Goal: Feedback & Contribution: Contribute content

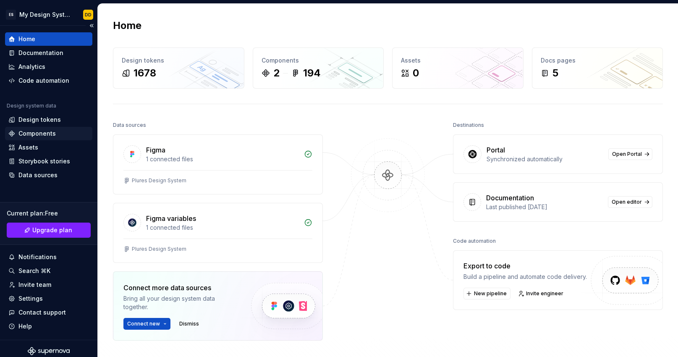
click at [30, 133] on div "Components" at bounding box center [36, 133] width 37 height 8
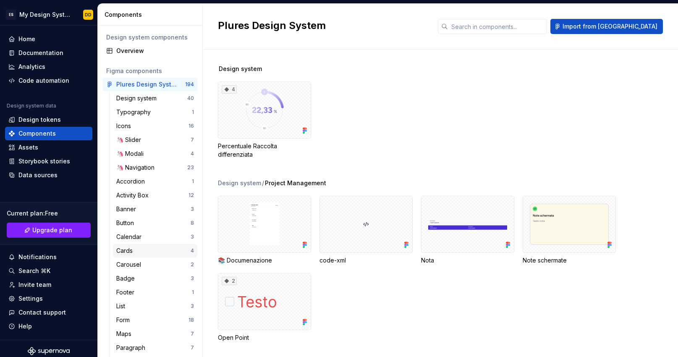
click at [123, 248] on div "Cards" at bounding box center [126, 250] width 20 height 8
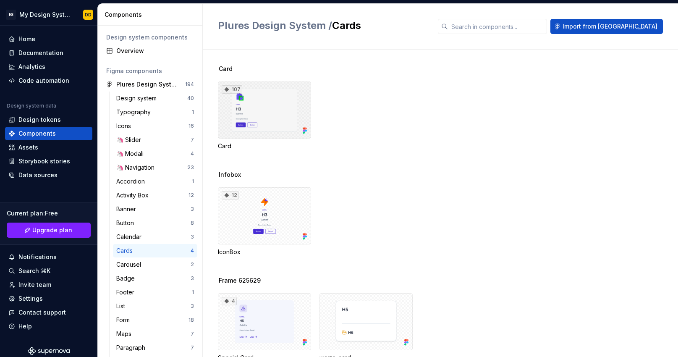
click at [270, 93] on div "107" at bounding box center [264, 109] width 93 height 57
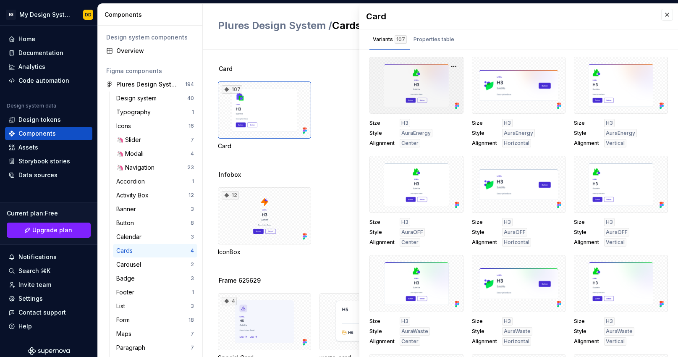
click at [440, 78] on div at bounding box center [416, 85] width 94 height 57
click at [438, 45] on div "Properties table" at bounding box center [433, 39] width 47 height 13
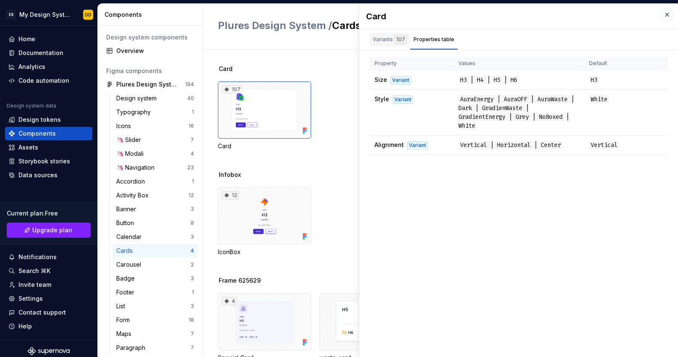
click at [397, 39] on div "107" at bounding box center [400, 39] width 12 height 8
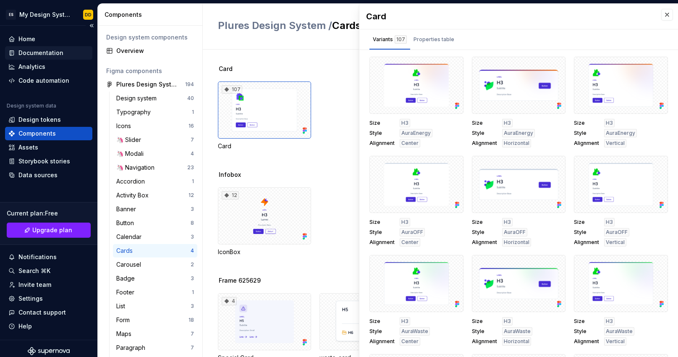
click at [20, 54] on div "Documentation" at bounding box center [40, 53] width 45 height 8
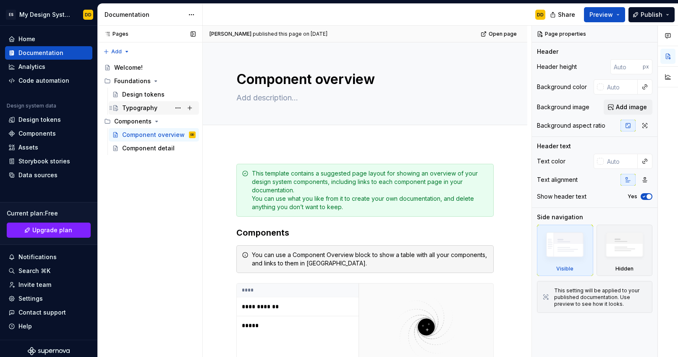
click at [138, 109] on div "Typography" at bounding box center [139, 108] width 35 height 8
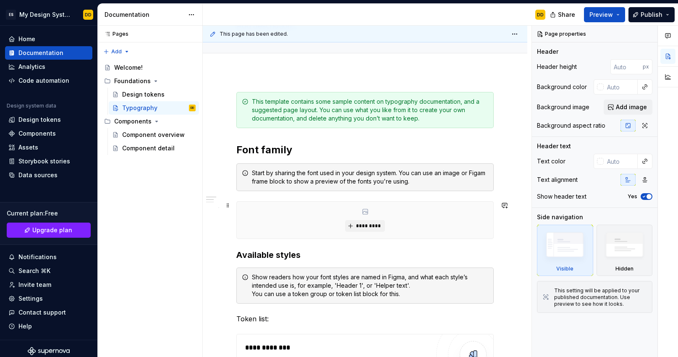
scroll to position [39, 0]
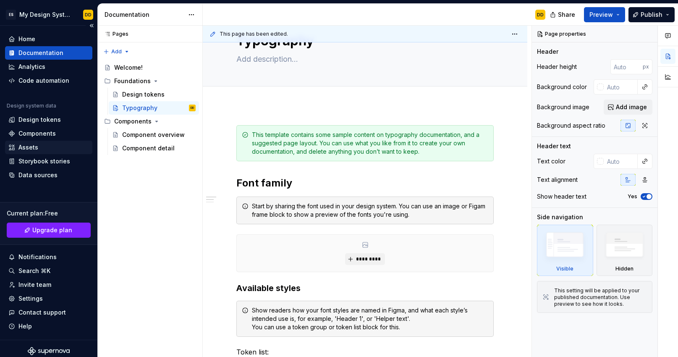
click at [24, 150] on div "Assets" at bounding box center [28, 147] width 20 height 8
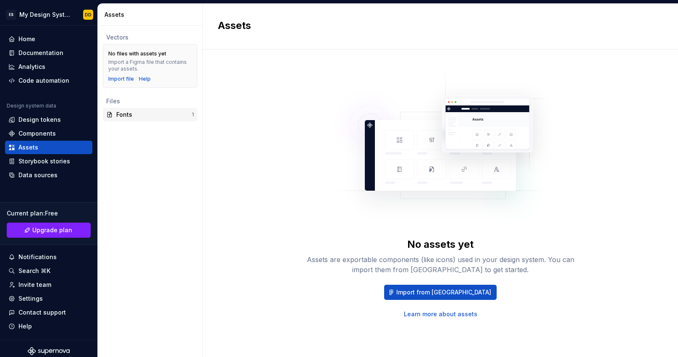
click at [120, 119] on div "Fonts 1" at bounding box center [150, 114] width 94 height 13
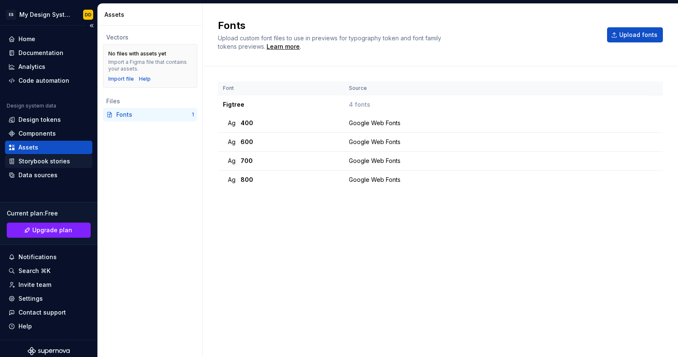
click at [37, 160] on div "Storybook stories" at bounding box center [44, 161] width 52 height 8
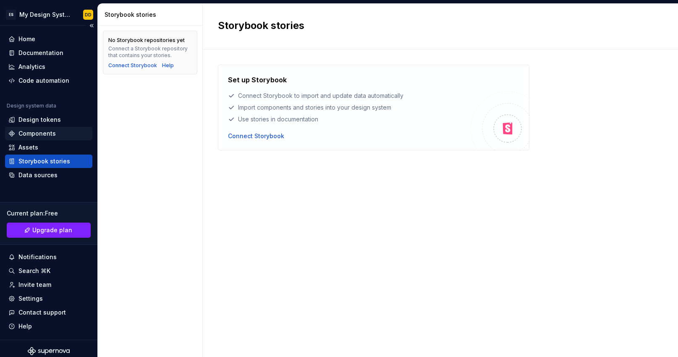
click at [34, 132] on div "Components" at bounding box center [36, 133] width 37 height 8
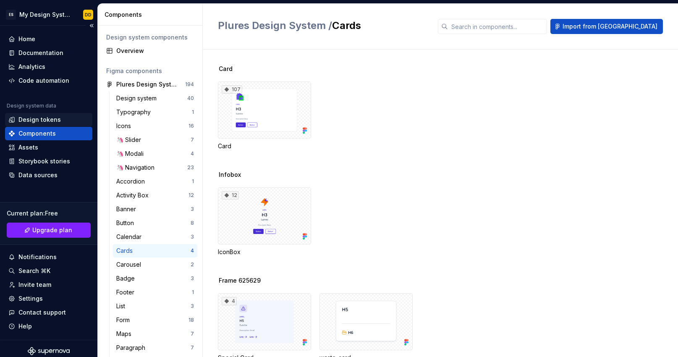
click at [39, 118] on div "Design tokens" at bounding box center [39, 119] width 42 height 8
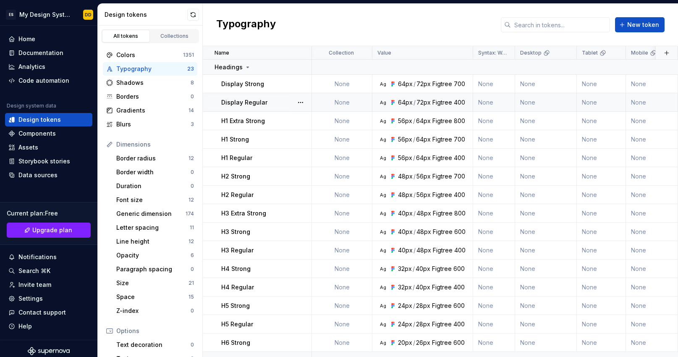
click at [258, 99] on p "Display Regular" at bounding box center [244, 102] width 46 height 8
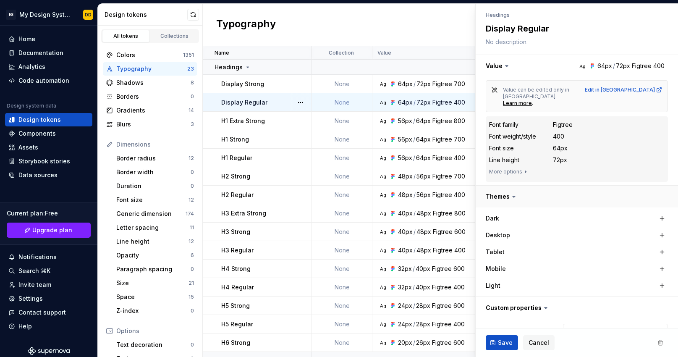
scroll to position [135, 0]
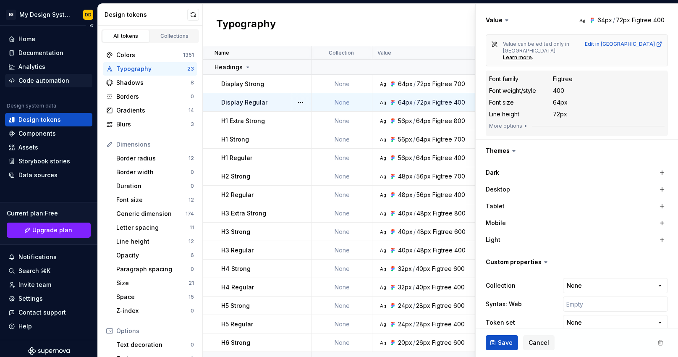
click at [36, 81] on div "Code automation" at bounding box center [43, 80] width 51 height 8
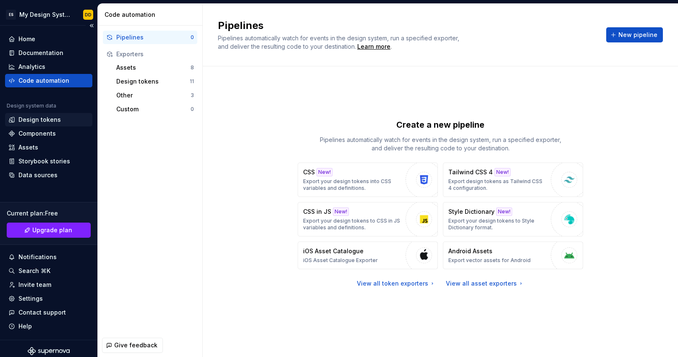
click at [31, 124] on div "Design tokens" at bounding box center [48, 119] width 87 height 13
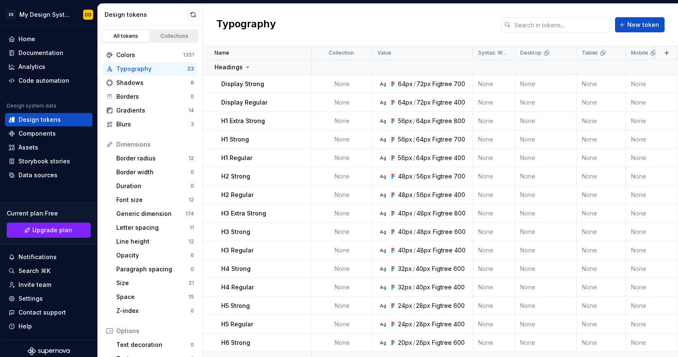
click at [170, 37] on div "Collections" at bounding box center [175, 36] width 42 height 7
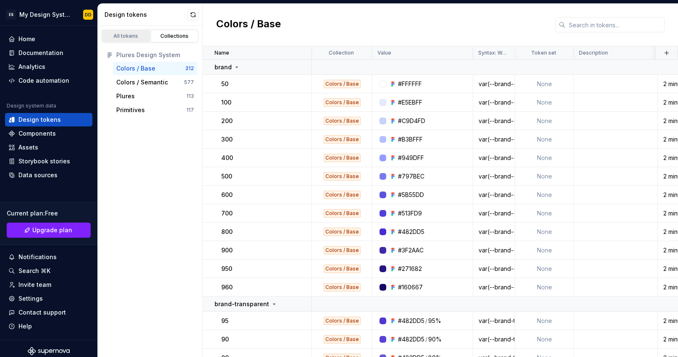
click at [135, 37] on div "All tokens" at bounding box center [126, 36] width 42 height 7
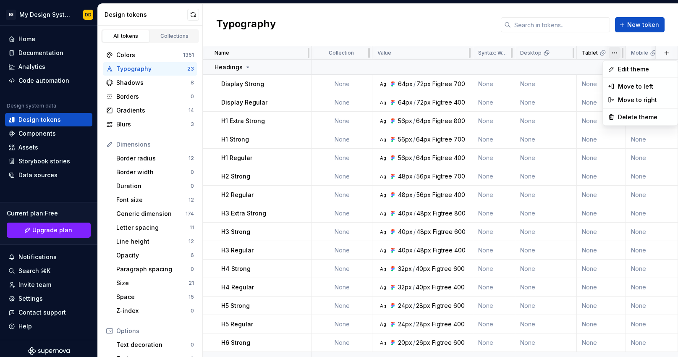
click at [616, 53] on html "ES My Design System DD Home Documentation Analytics Code automation Design syst…" at bounding box center [339, 178] width 678 height 357
click at [37, 66] on html "ES My Design System DD Home Documentation Analytics Code automation Design syst…" at bounding box center [339, 178] width 678 height 357
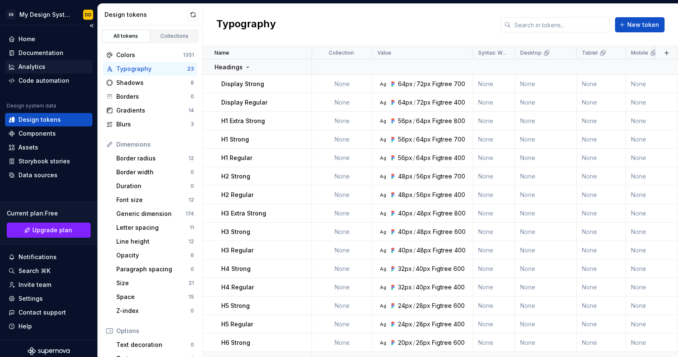
click at [37, 66] on div "Analytics" at bounding box center [31, 67] width 27 height 8
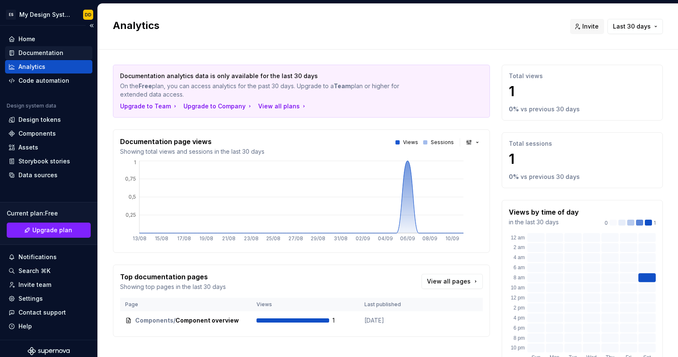
click at [41, 53] on div "Documentation" at bounding box center [40, 53] width 45 height 8
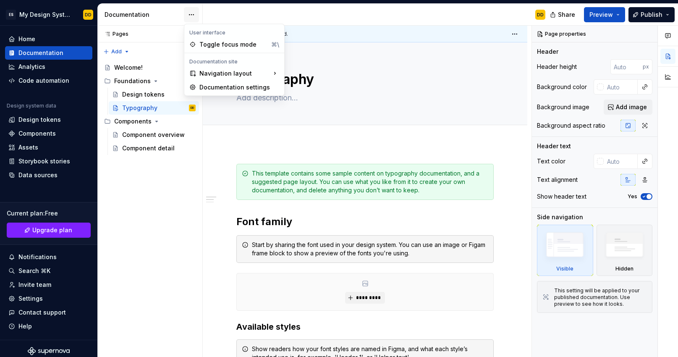
click at [190, 13] on html "ES My Design System DD Home Documentation Analytics Code automation Design syst…" at bounding box center [339, 178] width 678 height 357
click at [157, 166] on div "Pages Pages Add Accessibility guide for tree Page tree. Navigate the tree with …" at bounding box center [149, 191] width 105 height 331
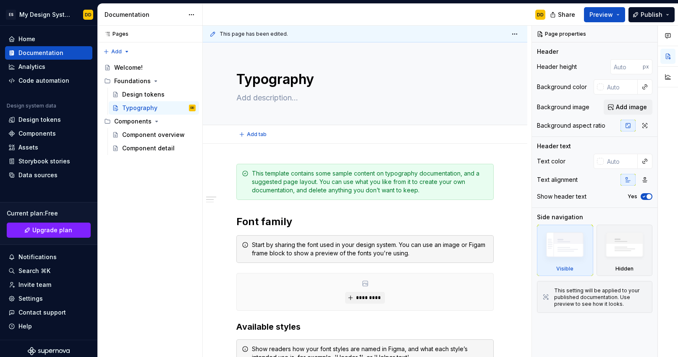
type textarea "*"
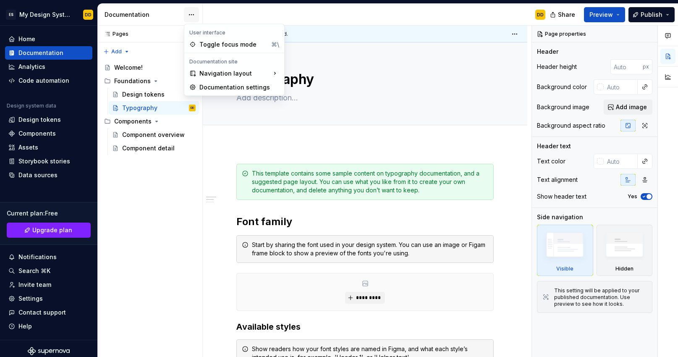
click at [195, 18] on html "ES My Design System DD Home Documentation Analytics Code automation Design syst…" at bounding box center [339, 178] width 678 height 357
click at [183, 167] on div "Pages Pages Add Accessibility guide for tree Page tree. Navigate the tree with …" at bounding box center [149, 191] width 105 height 331
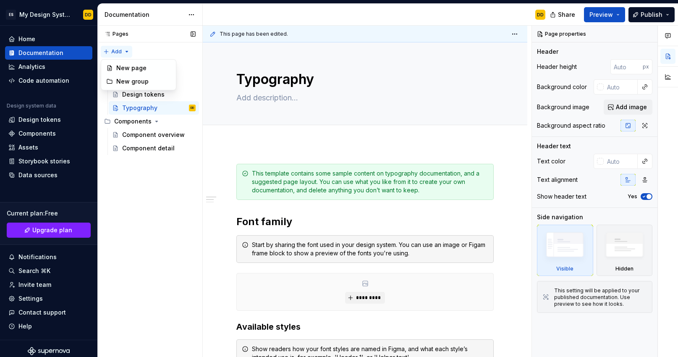
click at [120, 49] on div "Pages Pages Add Accessibility guide for tree Page tree. Navigate the tree with …" at bounding box center [149, 191] width 105 height 331
click at [126, 65] on div "New page" at bounding box center [143, 68] width 55 height 8
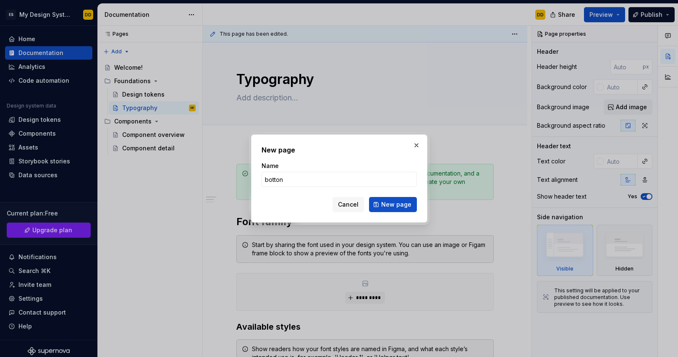
type input "[PERSON_NAME]"
click button "New page" at bounding box center [393, 204] width 48 height 15
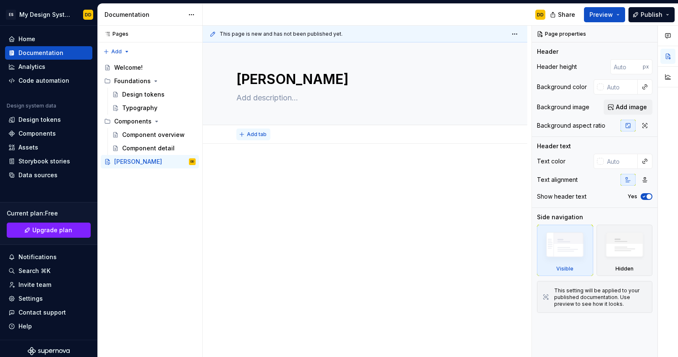
click at [257, 132] on span "Add tab" at bounding box center [257, 134] width 20 height 7
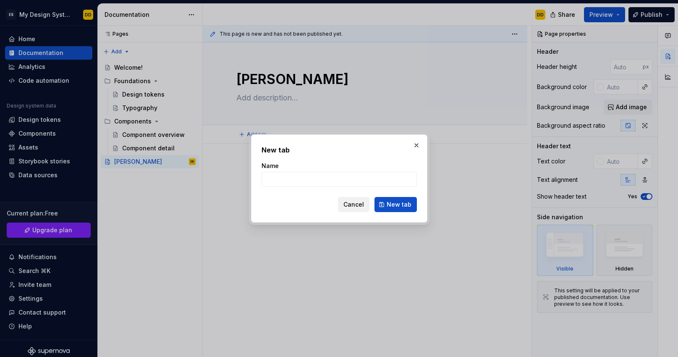
click at [357, 204] on span "Cancel" at bounding box center [353, 204] width 21 height 8
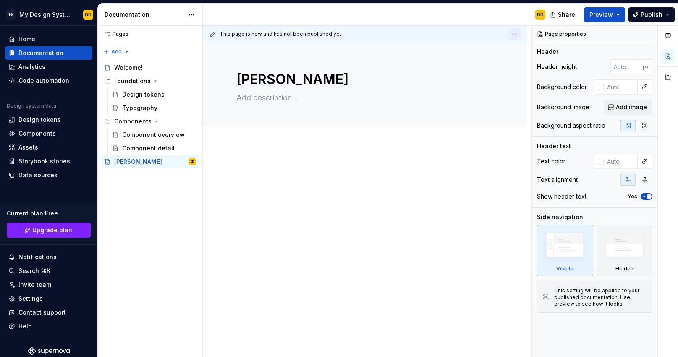
click at [517, 36] on html "ES My Design System DD Home Documentation Analytics Code automation Design syst…" at bounding box center [339, 178] width 678 height 357
click at [483, 97] on html "ES My Design System DD Home Documentation Analytics Code automation Design syst…" at bounding box center [339, 178] width 678 height 357
click at [514, 34] on html "ES My Design System DD Home Documentation Analytics Code automation Design syst…" at bounding box center [339, 178] width 678 height 357
click at [502, 33] on html "ES My Design System DD Home Documentation Analytics Code automation Design syst…" at bounding box center [339, 178] width 678 height 357
click at [259, 139] on button "Add tab" at bounding box center [253, 134] width 34 height 12
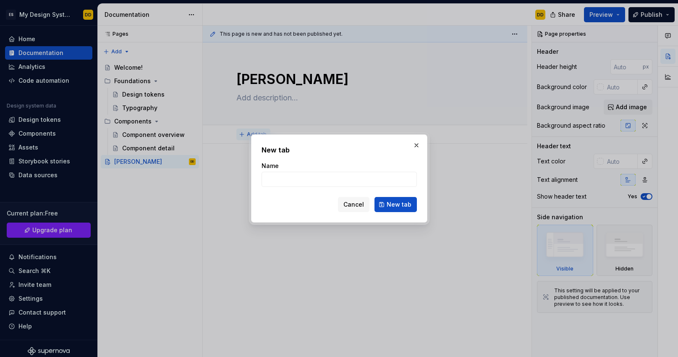
type textarea "*"
type input "sezione"
click button "New tab" at bounding box center [395, 204] width 42 height 15
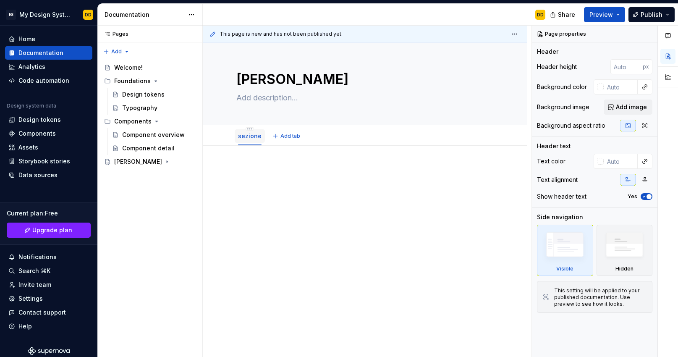
click at [248, 127] on div "sezione" at bounding box center [250, 136] width 30 height 18
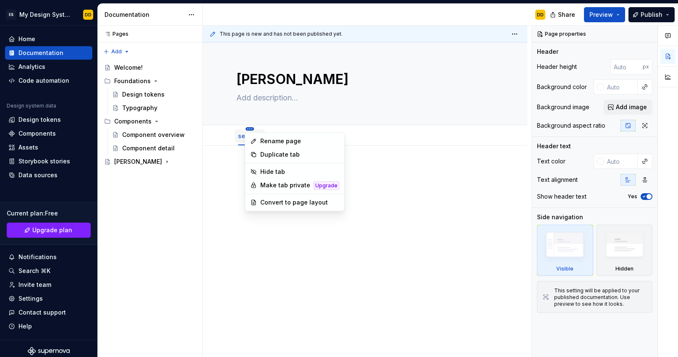
click at [261, 127] on html "ES My Design System DD Home Documentation Analytics Code automation Design syst…" at bounding box center [339, 178] width 678 height 357
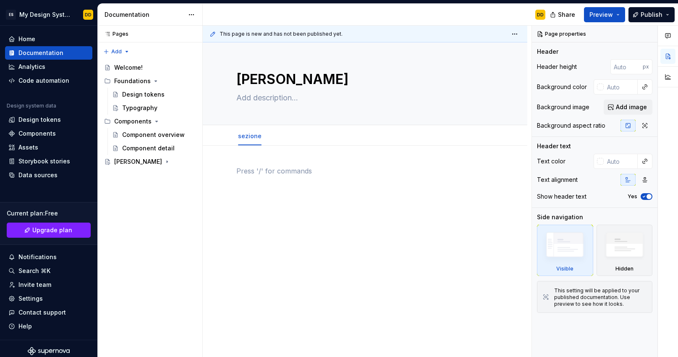
click at [290, 215] on html "ES My Design System DD Home Documentation Analytics Code automation Design syst…" at bounding box center [339, 178] width 678 height 357
click at [406, 220] on div at bounding box center [365, 230] width 324 height 169
click at [128, 53] on div "Pages Pages Add Accessibility guide for tree Page tree. Navigate the tree with …" at bounding box center [149, 191] width 105 height 331
click at [153, 45] on div "Pages Pages Add Accessibility guide for tree Page tree. Navigate the tree with …" at bounding box center [149, 191] width 105 height 331
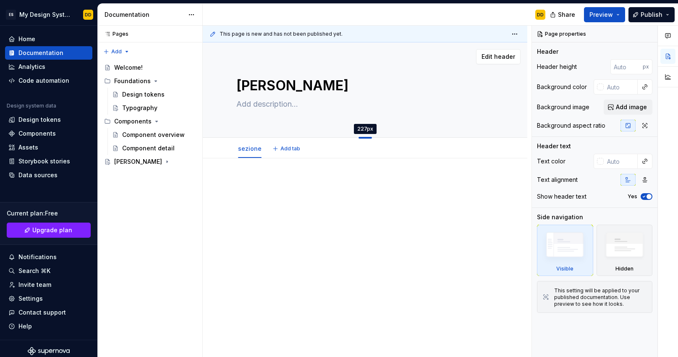
drag, startPoint x: 368, startPoint y: 124, endPoint x: 364, endPoint y: 137, distance: 13.1
click at [364, 137] on div at bounding box center [364, 138] width 13 height 2
type textarea "*"
type input "226"
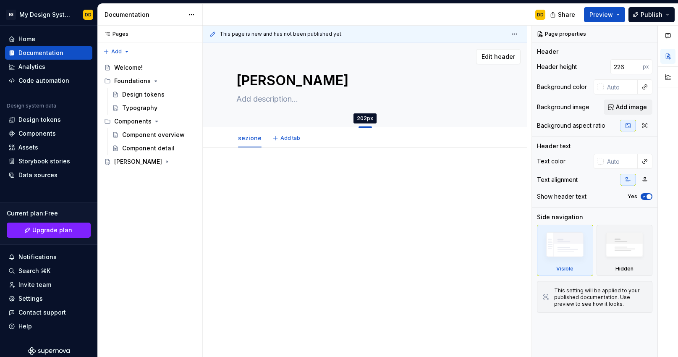
drag, startPoint x: 364, startPoint y: 137, endPoint x: 363, endPoint y: 127, distance: 9.7
click at [363, 127] on div at bounding box center [364, 127] width 13 height 2
type textarea "*"
type input "202"
click at [621, 264] on img at bounding box center [624, 246] width 48 height 37
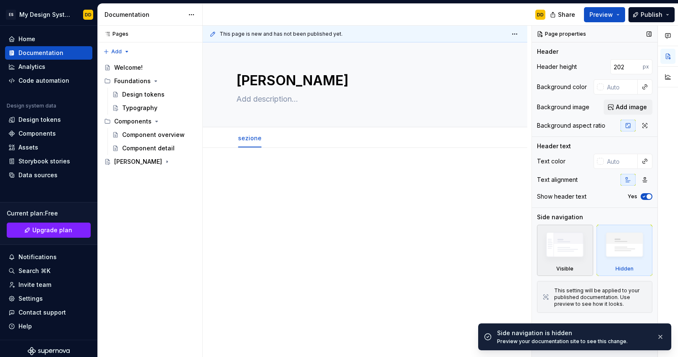
click at [579, 258] on img at bounding box center [564, 246] width 48 height 37
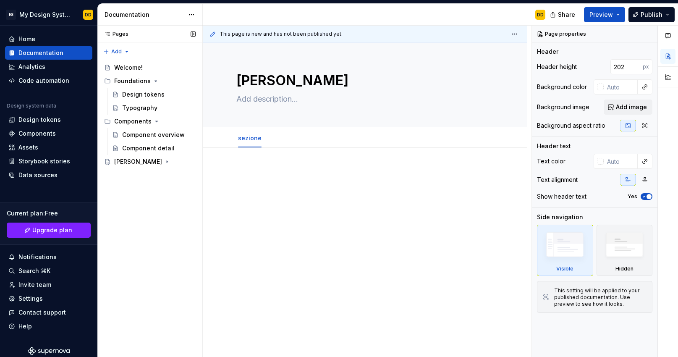
click at [106, 34] on icon at bounding box center [107, 34] width 7 height 7
click at [182, 164] on button "Page tree" at bounding box center [178, 162] width 12 height 12
click at [190, 162] on div "Pages Pages Add Accessibility guide for tree Page tree. Navigate the tree with …" at bounding box center [149, 191] width 105 height 331
click at [190, 162] on button "Page tree" at bounding box center [190, 162] width 12 height 12
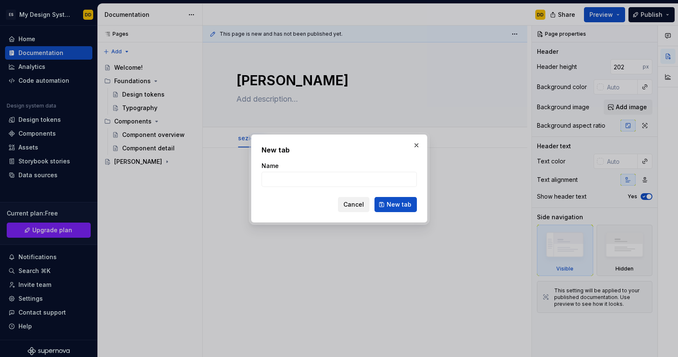
click at [349, 205] on span "Cancel" at bounding box center [353, 204] width 21 height 8
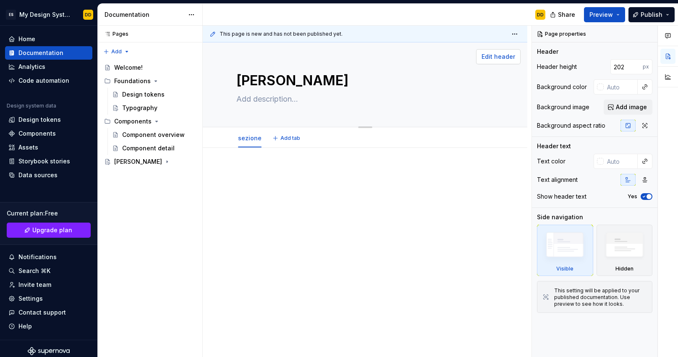
click at [501, 61] on button "Edit header" at bounding box center [498, 56] width 44 height 15
click at [504, 56] on span "Edit header" at bounding box center [498, 56] width 34 height 8
click at [472, 97] on textarea at bounding box center [363, 98] width 257 height 13
type textarea "*"
type textarea "b"
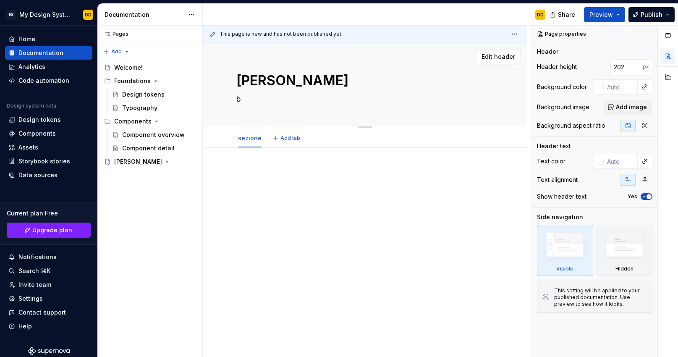
type textarea "*"
type textarea "bo"
type textarea "*"
type textarea "boh"
type textarea "*"
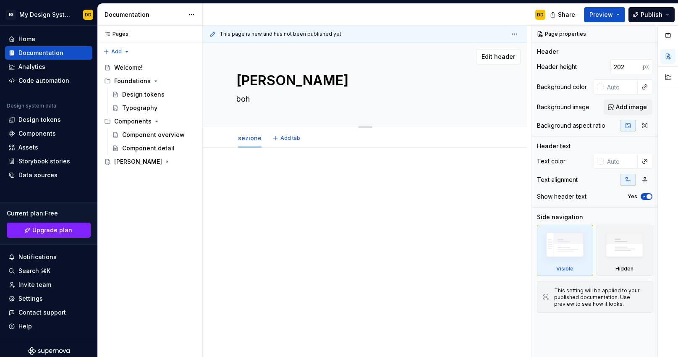
type textarea "boh"
type textarea "*"
type textarea "boh"
click at [448, 203] on div at bounding box center [364, 192] width 257 height 32
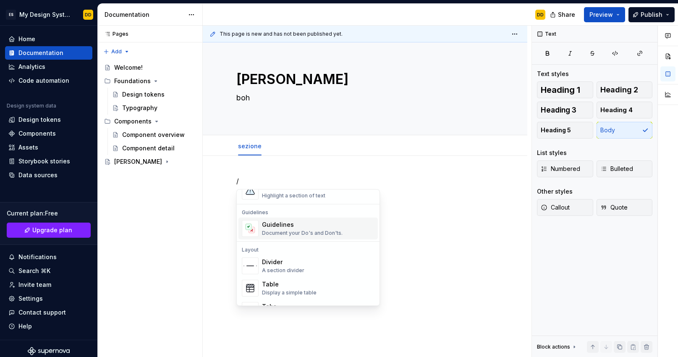
scroll to position [227, 0]
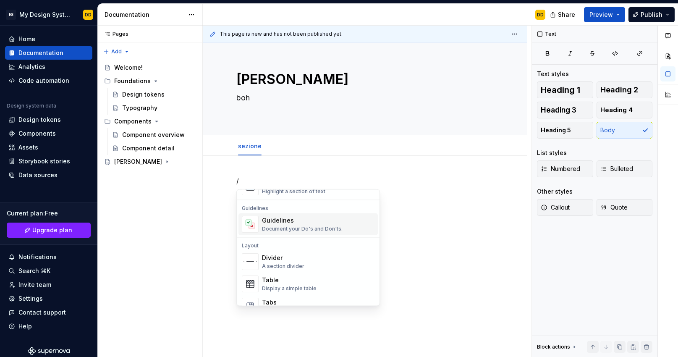
click at [283, 227] on div "Document your Do's and Don'ts." at bounding box center [302, 229] width 81 height 7
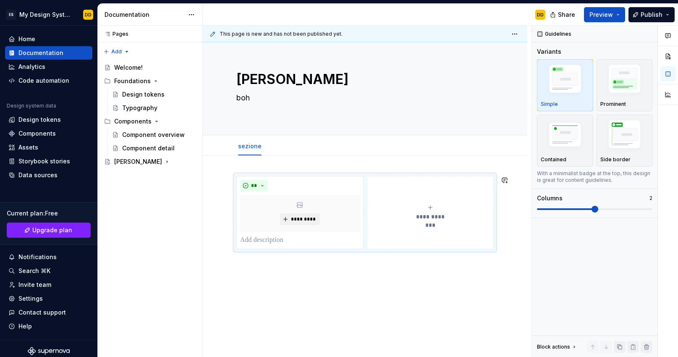
click at [271, 266] on div "**********" at bounding box center [365, 261] width 324 height 210
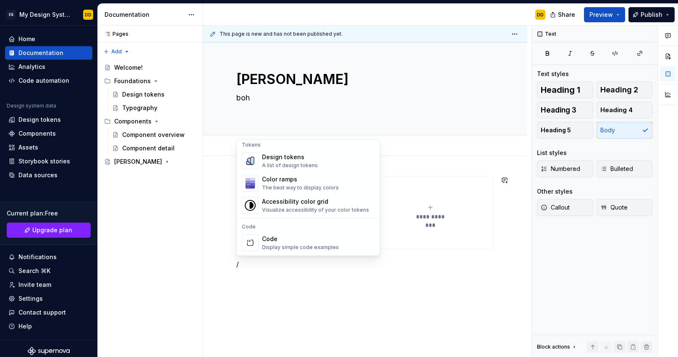
scroll to position [616, 0]
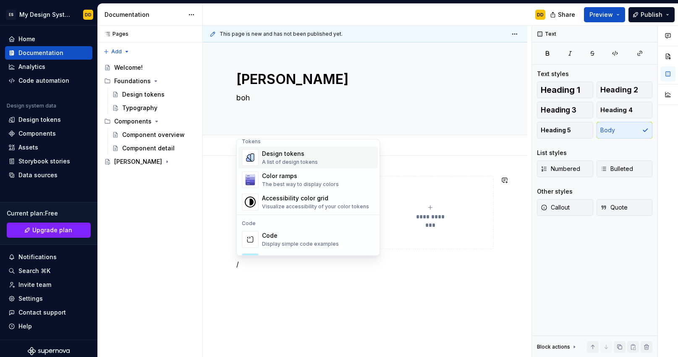
click at [286, 160] on div "A list of design tokens" at bounding box center [290, 162] width 56 height 7
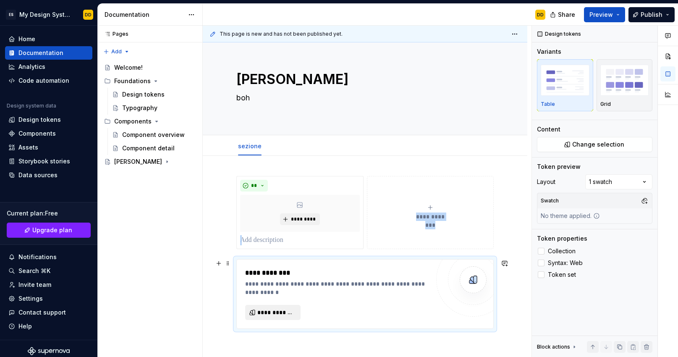
click at [265, 308] on button "**********" at bounding box center [272, 312] width 55 height 15
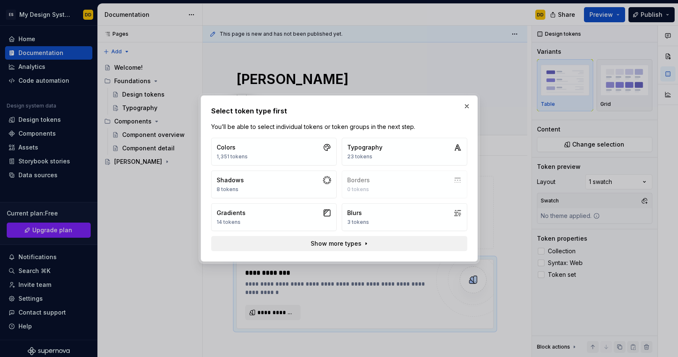
click at [342, 244] on span "Show more types" at bounding box center [335, 243] width 51 height 8
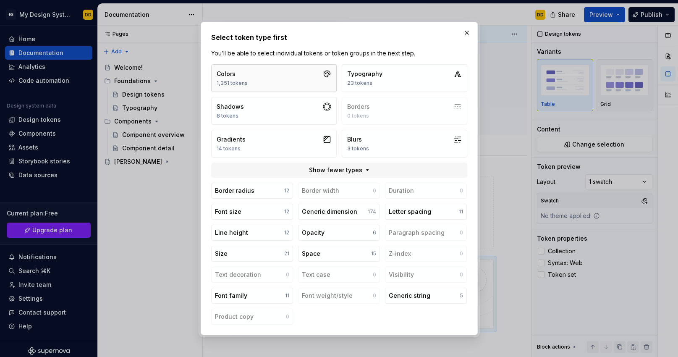
click at [285, 80] on button "Colors 1,351 tokens" at bounding box center [273, 78] width 125 height 28
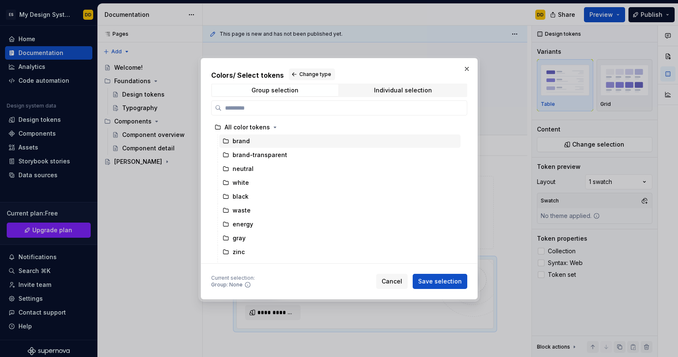
type textarea "*"
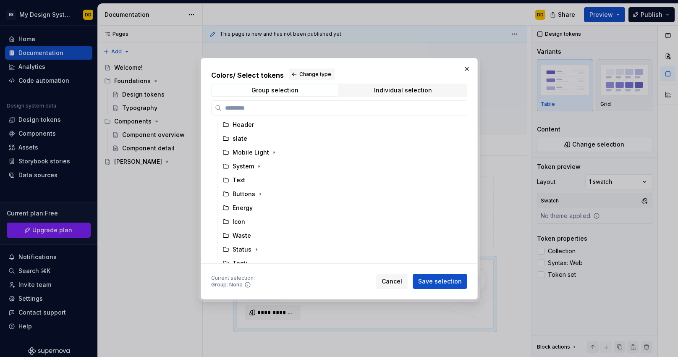
scroll to position [785, 0]
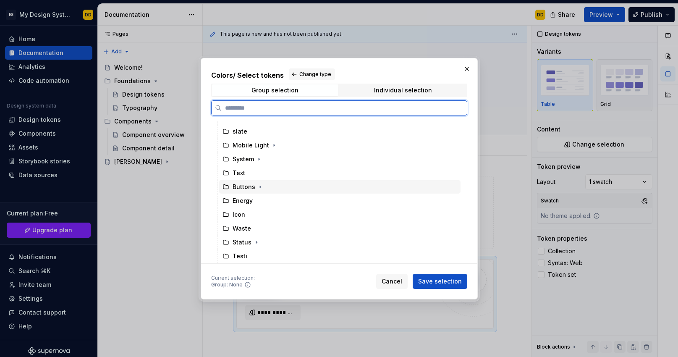
click at [253, 188] on div "Buttons" at bounding box center [243, 187] width 23 height 8
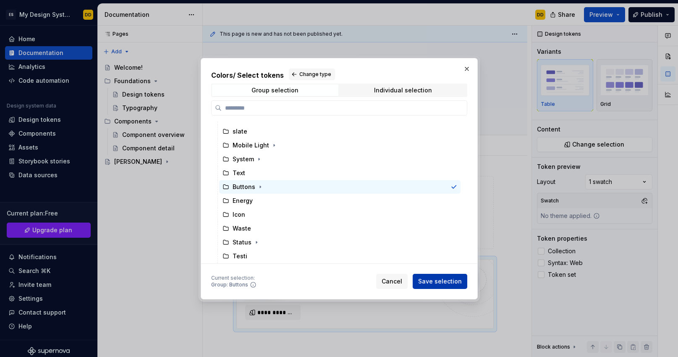
click at [429, 282] on span "Save selection" at bounding box center [440, 281] width 44 height 8
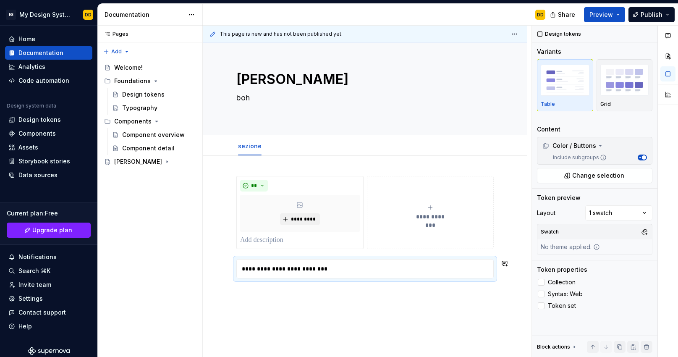
click at [475, 306] on div "**********" at bounding box center [365, 276] width 324 height 240
